Goal: Check status: Check status

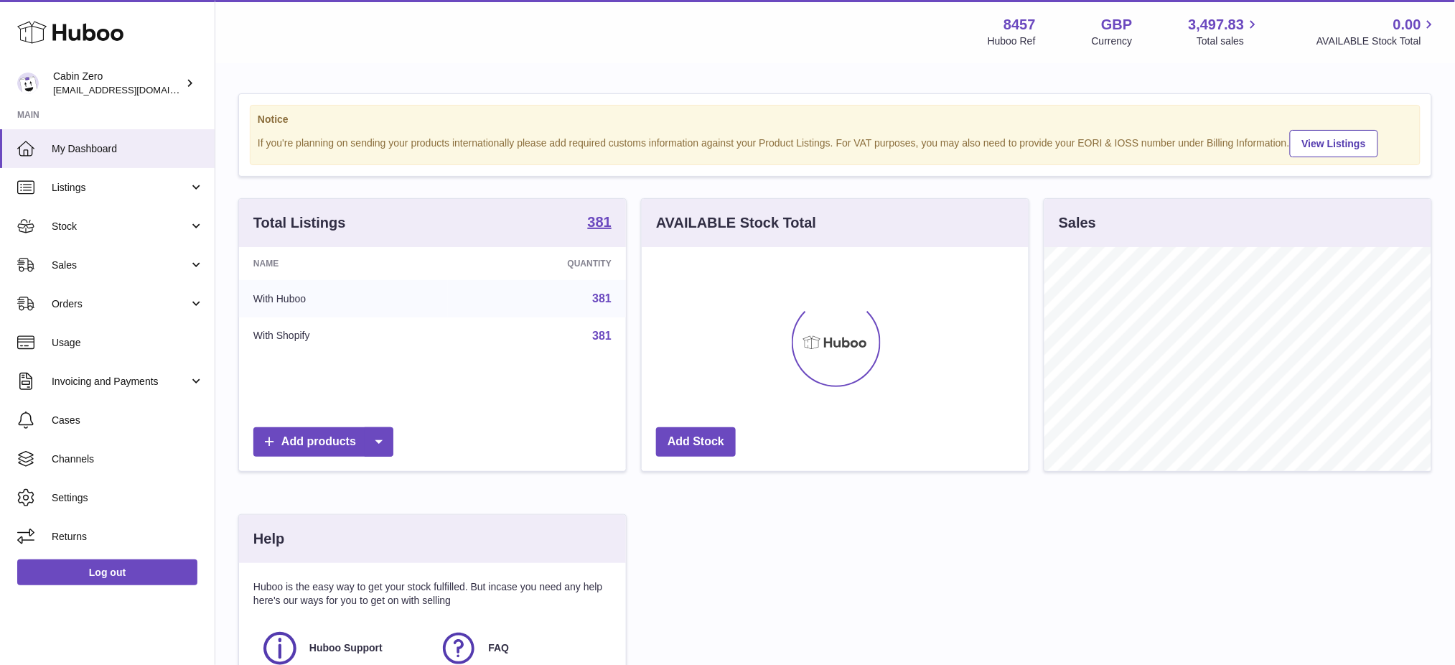
scroll to position [223, 387]
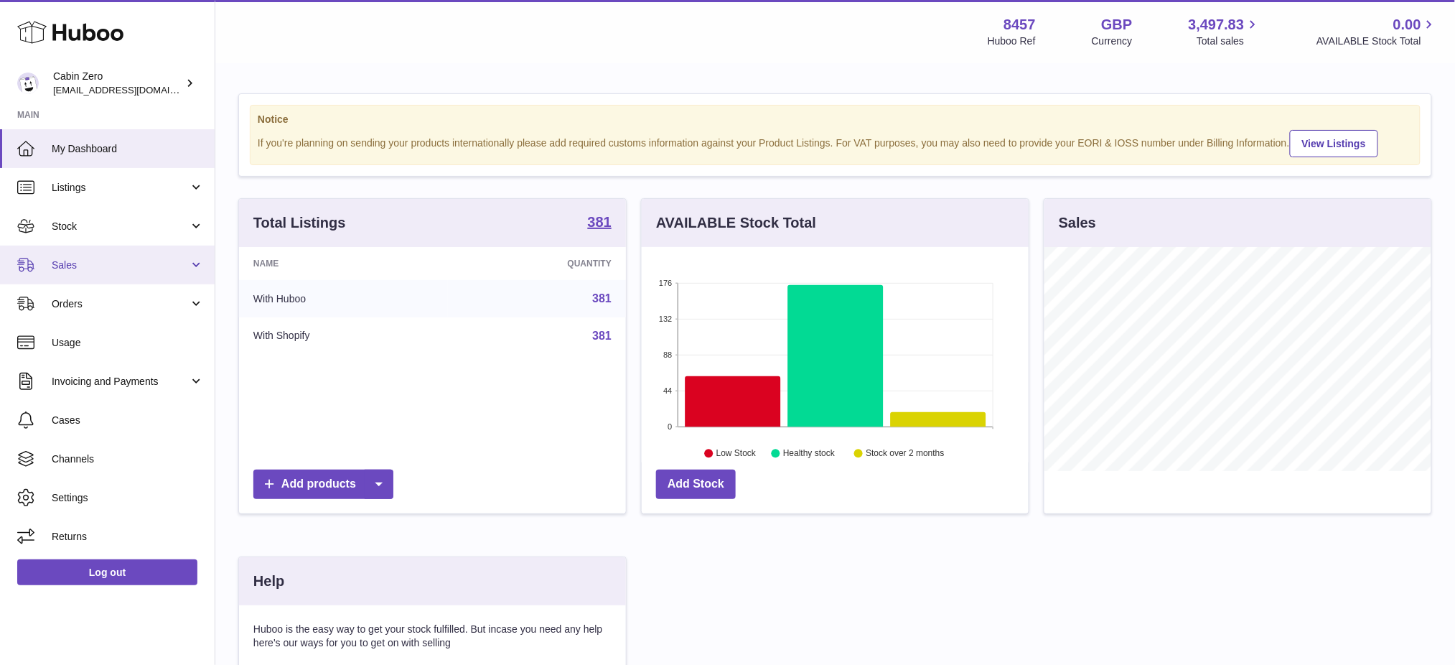
click at [79, 266] on span "Sales" at bounding box center [120, 265] width 137 height 14
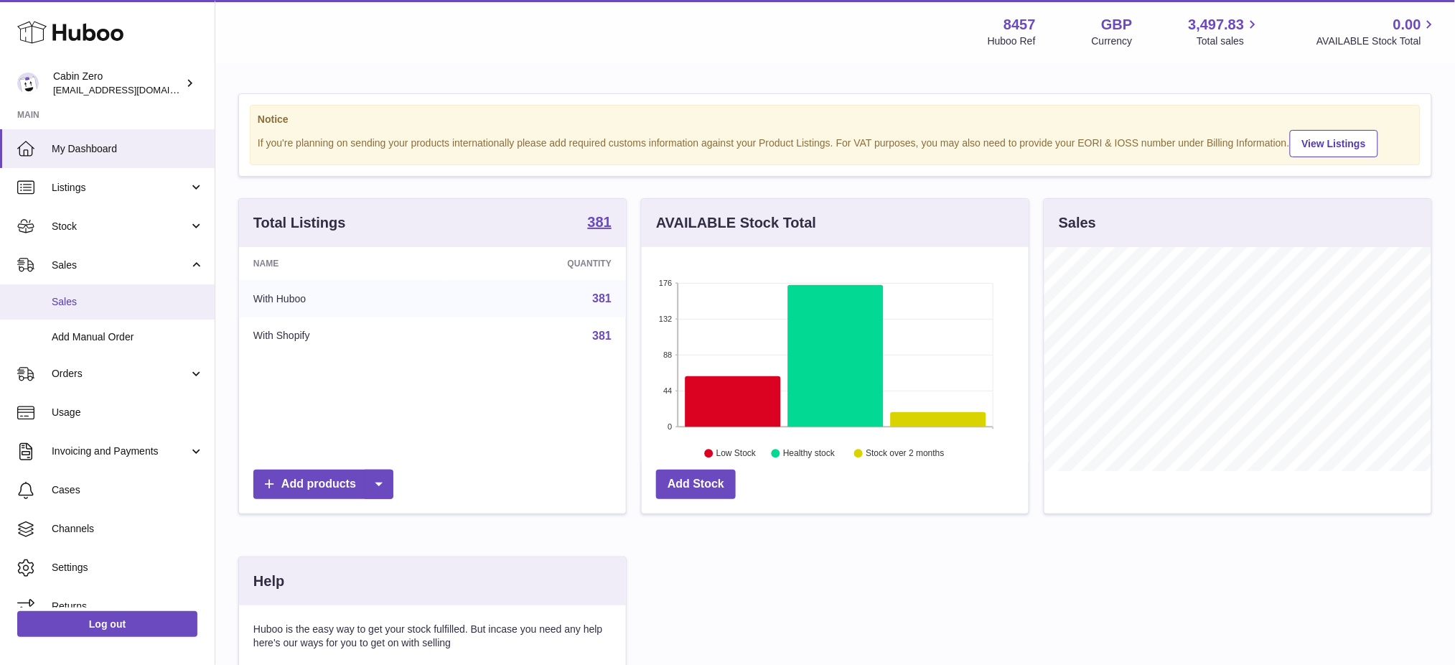
click at [85, 306] on span "Sales" at bounding box center [128, 302] width 152 height 14
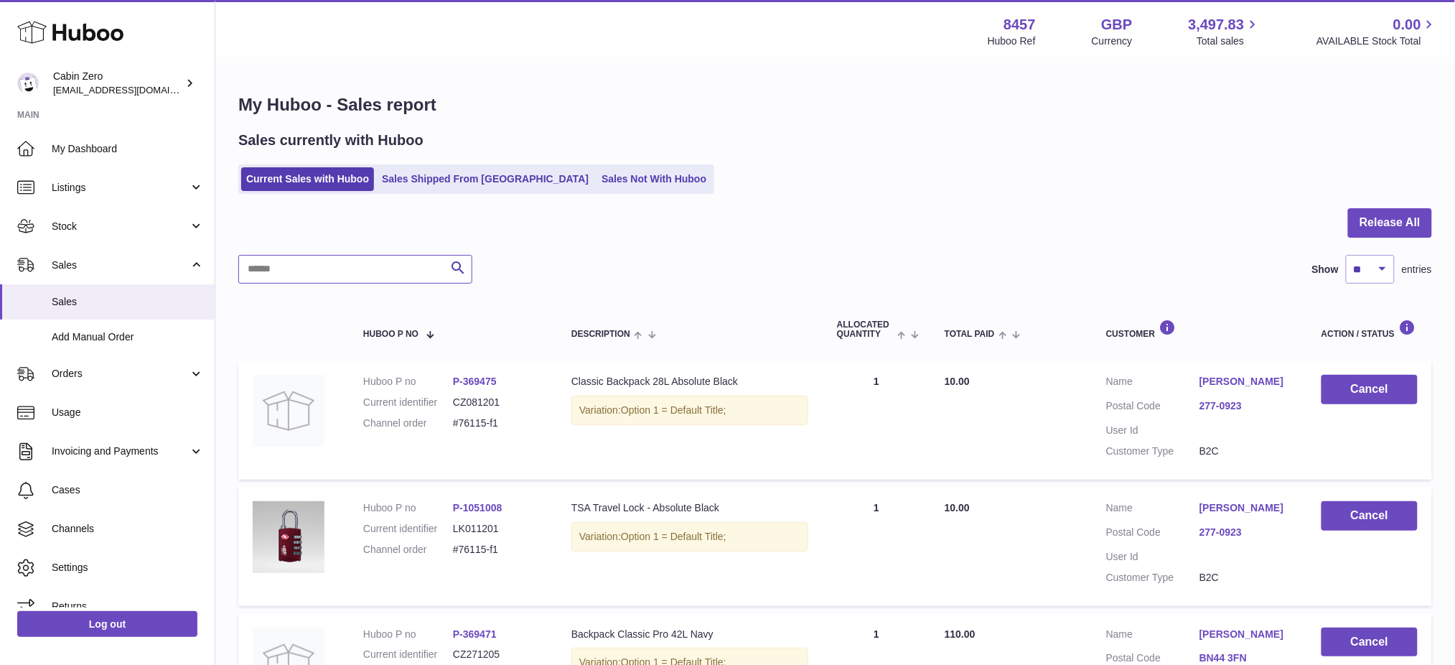
click at [296, 280] on input "text" at bounding box center [355, 269] width 234 height 29
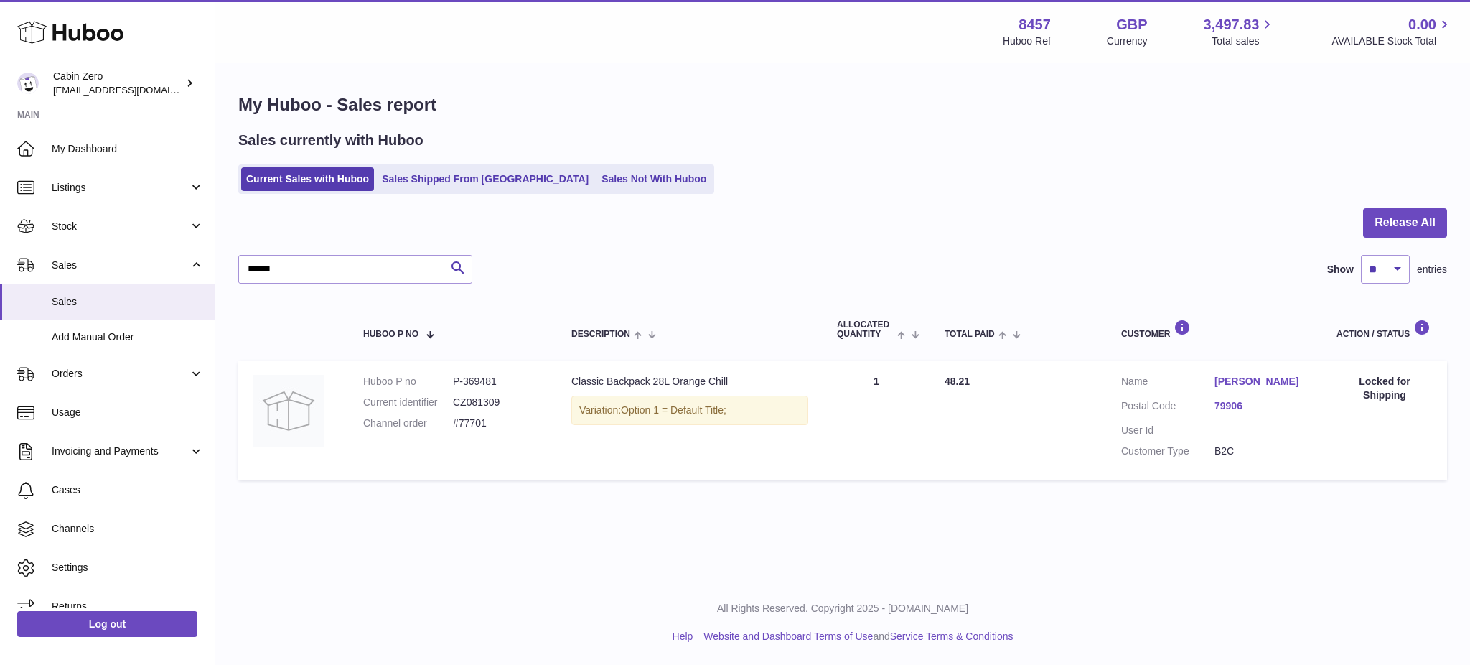
click at [1225, 382] on link "[PERSON_NAME]" at bounding box center [1261, 382] width 93 height 14
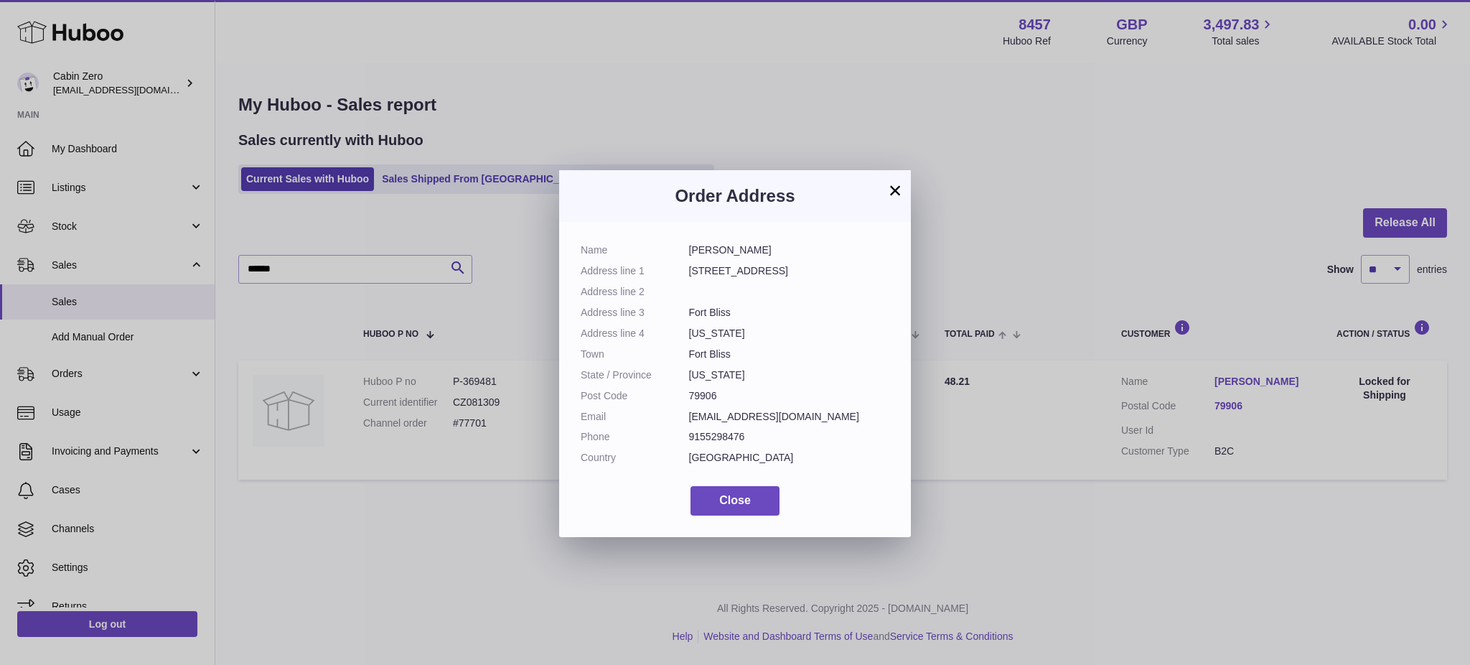
click at [330, 263] on div "× Order Address Name [PERSON_NAME] Address line [STREET_ADDRESS] Address line 2…" at bounding box center [735, 354] width 1470 height 665
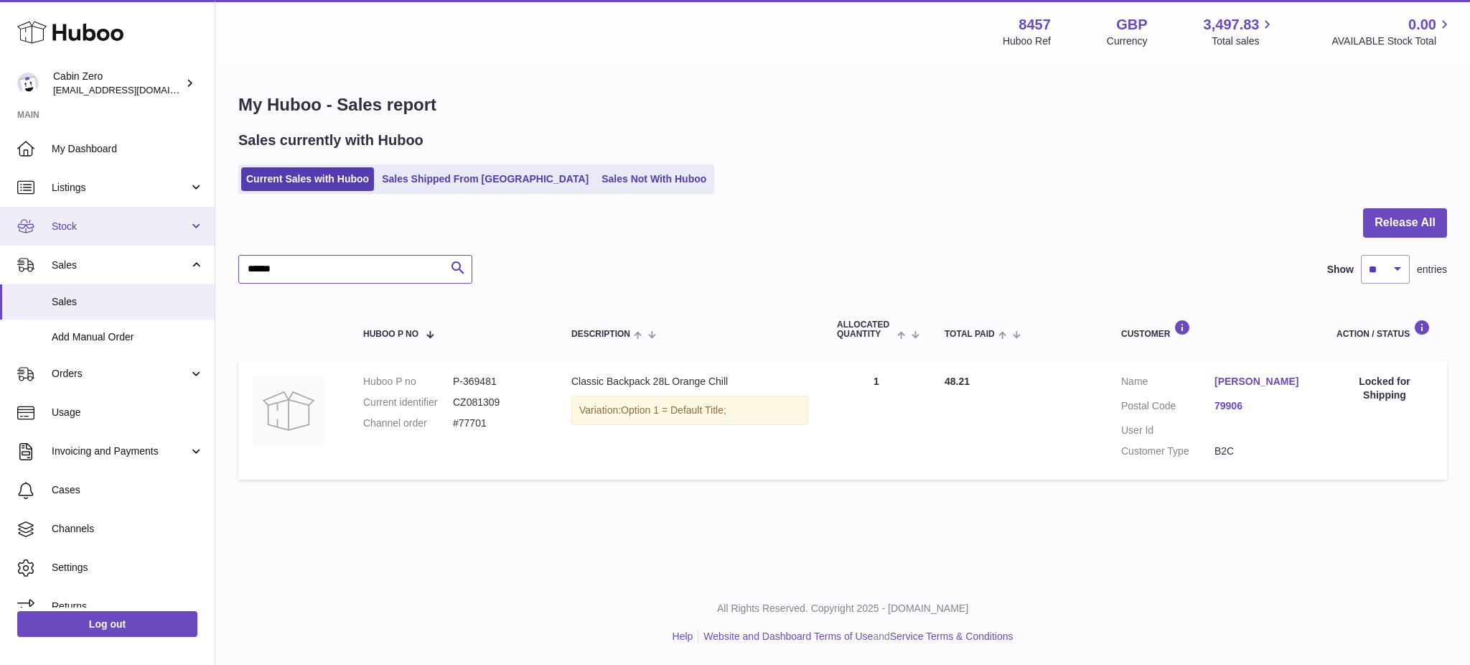
drag, startPoint x: 82, startPoint y: 270, endPoint x: 50, endPoint y: 239, distance: 44.2
click at [49, 266] on div "Huboo Cabin Zero [EMAIL_ADDRESS][DOMAIN_NAME] Main My Dashboard Listings Not wi…" at bounding box center [735, 332] width 1470 height 665
type input "******"
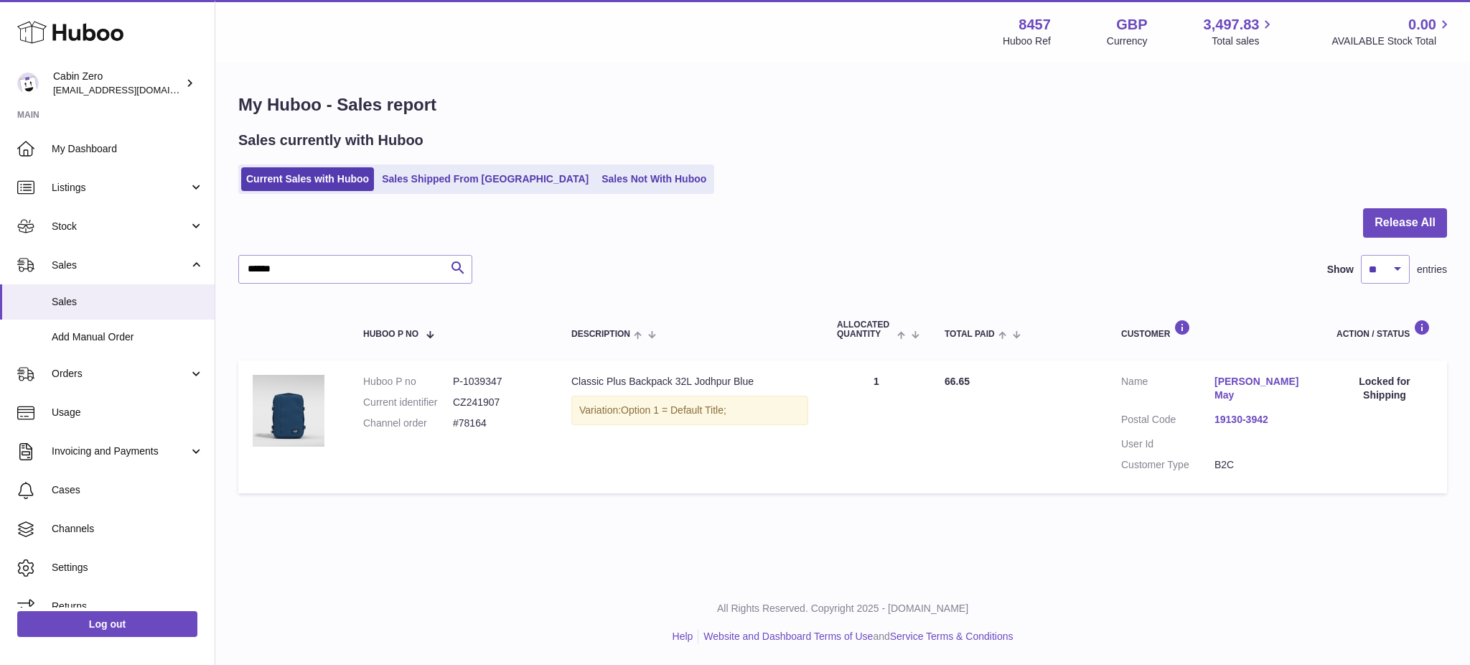
click at [1255, 413] on link "19130-3942" at bounding box center [1261, 420] width 93 height 14
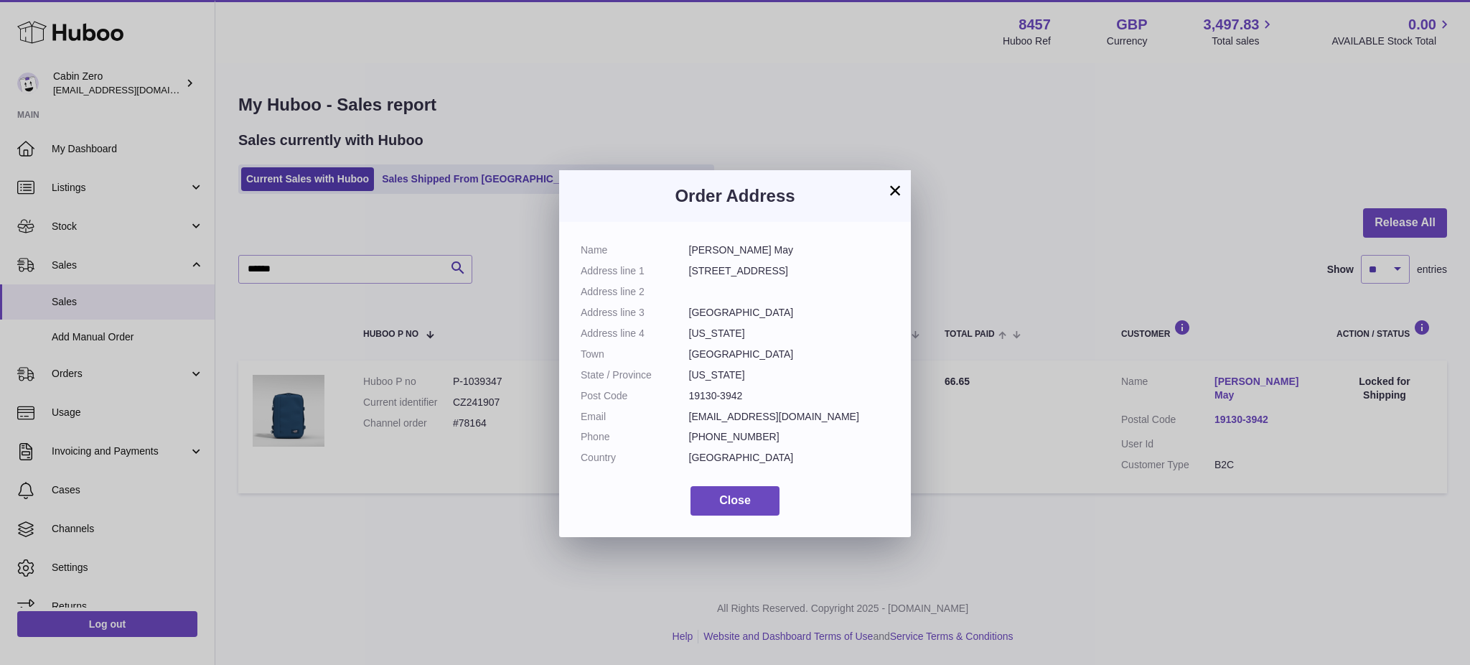
click at [1182, 271] on div "× Order Address Name [PERSON_NAME] May Address line 1 [STREET_ADDRESS] Address …" at bounding box center [735, 354] width 1470 height 665
